Goal: Information Seeking & Learning: Find specific fact

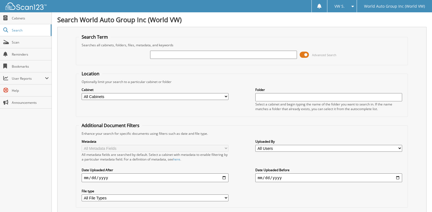
click at [163, 56] on input "text" at bounding box center [223, 55] width 146 height 8
click at [156, 54] on input "text" at bounding box center [223, 55] width 146 height 8
type input "279459"
click at [273, 99] on input "text" at bounding box center [328, 97] width 146 height 8
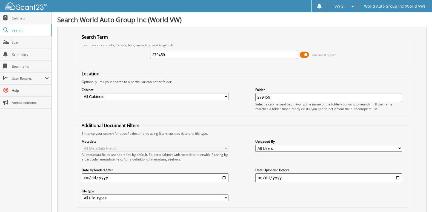
type input "279459"
click at [110, 178] on input "date" at bounding box center [155, 177] width 146 height 9
type input "[DATE]"
click at [226, 198] on select "All File Types PDF XLS XLSX" at bounding box center [155, 197] width 146 height 7
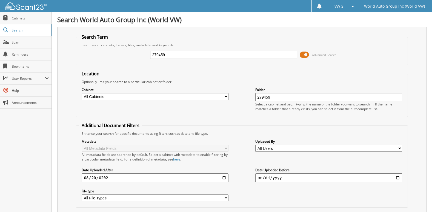
select select "pdf"
click at [82, 195] on select "All File Types PDF XLS XLSX" at bounding box center [155, 197] width 146 height 7
click at [226, 97] on select "All Cabinets VW - 2021 NEW CAR DEAL JACKETS VW - 2021 USED CAR DEAL JAC... VW -…" at bounding box center [155, 96] width 146 height 7
select select "9578"
click at [82, 93] on select "All Cabinets VW - 2021 NEW CAR DEAL JACKETS VW - 2021 USED CAR DEAL JAC... VW -…" at bounding box center [155, 96] width 146 height 7
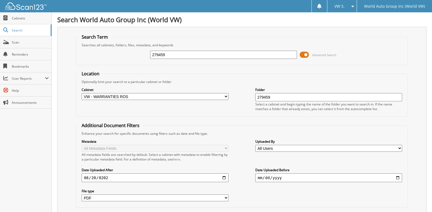
click at [237, 36] on fieldset "Search Term Searches all cabinets, folders, files, metadata, and keywords 27945…" at bounding box center [241, 49] width 331 height 31
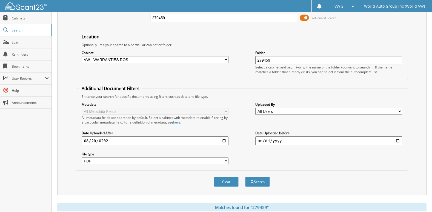
scroll to position [46, 0]
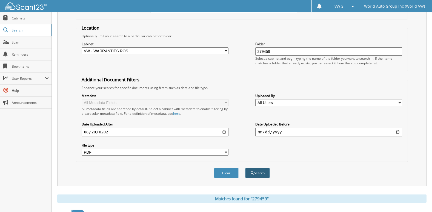
click at [257, 172] on button "Search" at bounding box center [257, 173] width 25 height 10
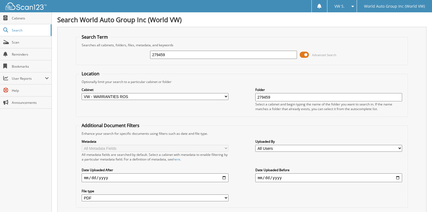
select select "pdf"
